Goal: Check status

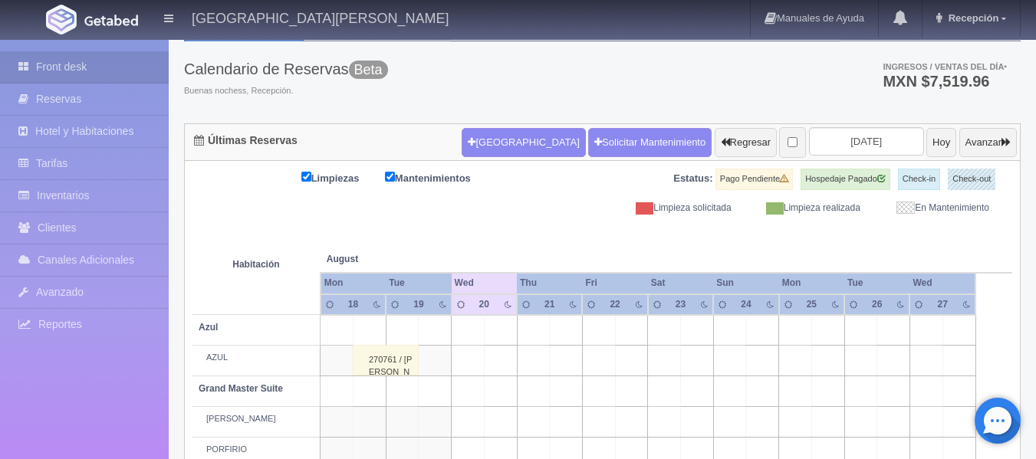
scroll to position [77, 0]
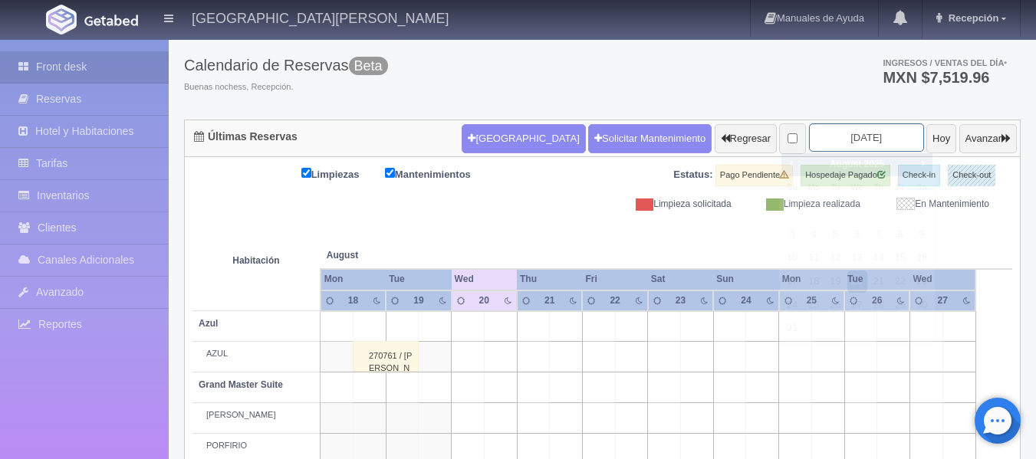
click at [842, 142] on input "[DATE]" at bounding box center [866, 137] width 115 height 28
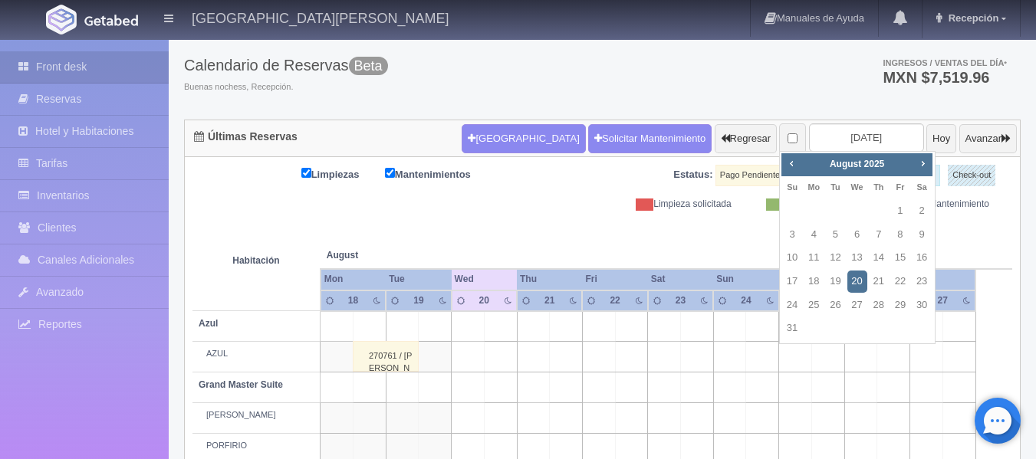
click at [861, 282] on link "20" at bounding box center [857, 282] width 20 height 22
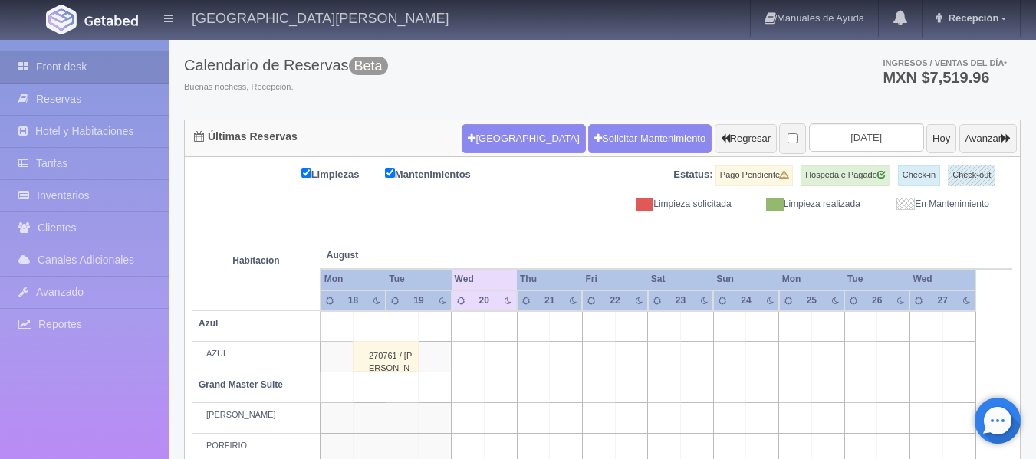
scroll to position [116, 0]
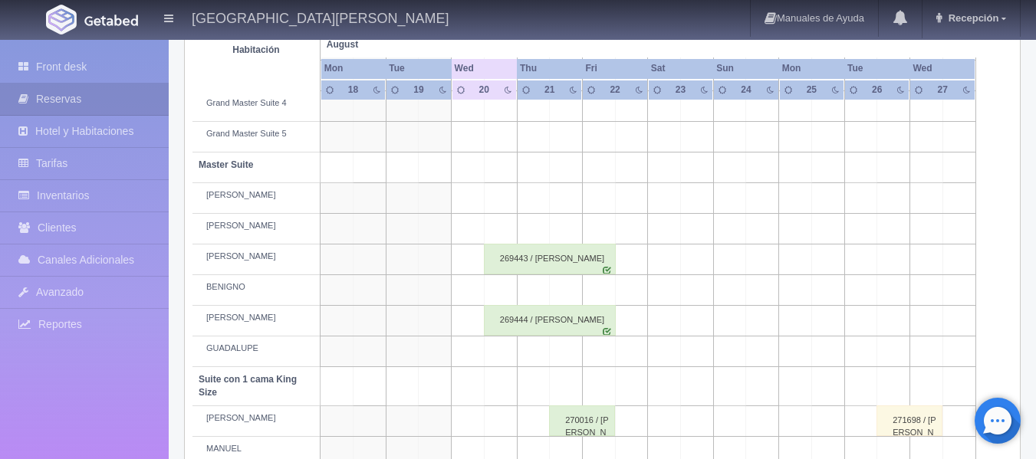
scroll to position [442, 0]
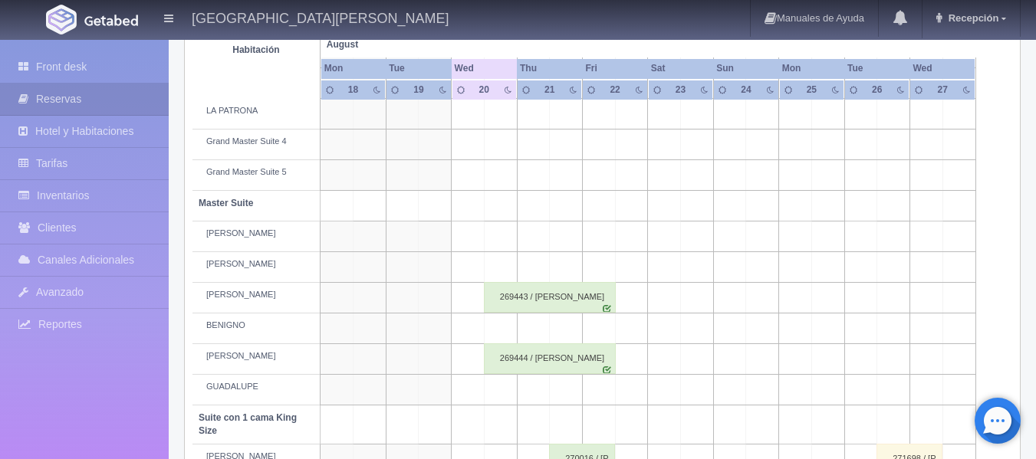
scroll to position [442, 0]
